Goal: Transaction & Acquisition: Purchase product/service

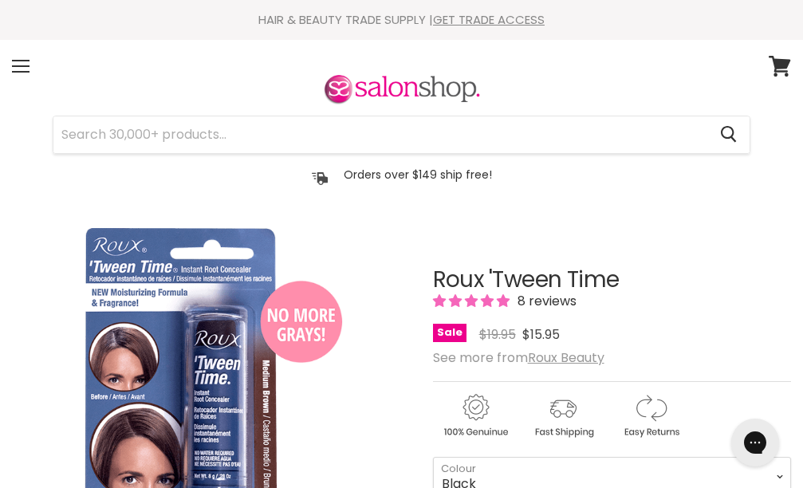
click at [163, 361] on img "Roux 'Tween Time image. Click or Scroll to Zoom." at bounding box center [212, 427] width 267 height 401
click at [160, 360] on img "Roux 'Tween Time image. Click or Scroll to Zoom." at bounding box center [212, 427] width 267 height 401
click at [203, 411] on img "Roux 'Tween Time image. Click or Scroll to Zoom." at bounding box center [212, 427] width 267 height 401
click at [203, 410] on img "Roux 'Tween Time image. Click or Scroll to Zoom." at bounding box center [212, 427] width 267 height 401
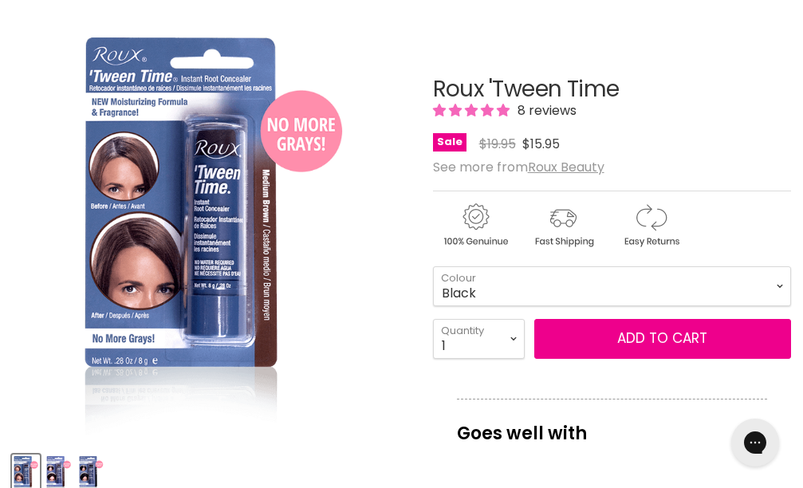
scroll to position [198, 0]
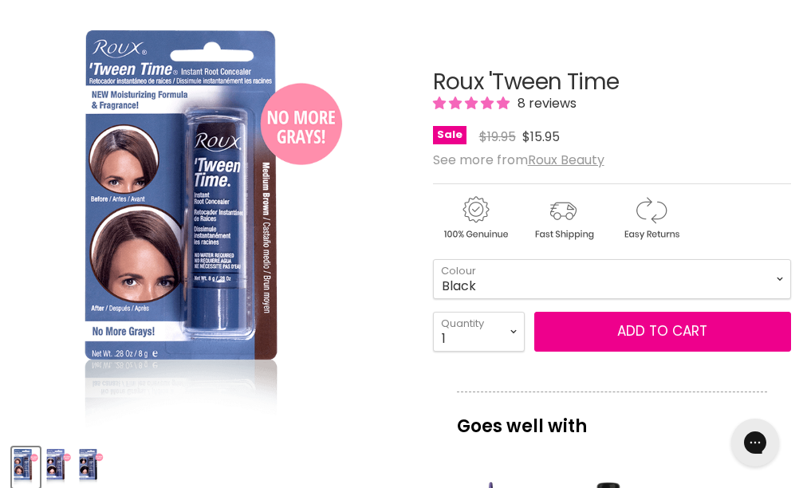
click at [172, 166] on img "Roux 'Tween Time image. Click or Scroll to Zoom." at bounding box center [212, 230] width 267 height 401
click at [171, 165] on img "Roux 'Tween Time image. Click or Scroll to Zoom." at bounding box center [212, 230] width 267 height 401
drag, startPoint x: 214, startPoint y: 151, endPoint x: 534, endPoint y: -93, distance: 401.8
click at [534, 0] on html "Skip to content HAIR & BEAUTY TRADE SUPPLY | GET TRADE ACCESS HAIR & BEAUTY TRA…" at bounding box center [401, 46] width 803 height 488
